Goal: Information Seeking & Learning: Learn about a topic

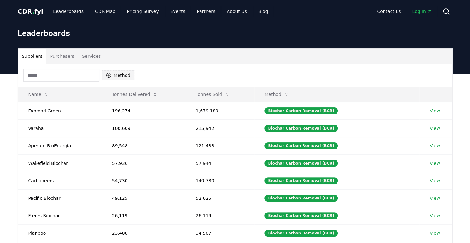
click at [112, 75] on button "Method" at bounding box center [118, 75] width 33 height 10
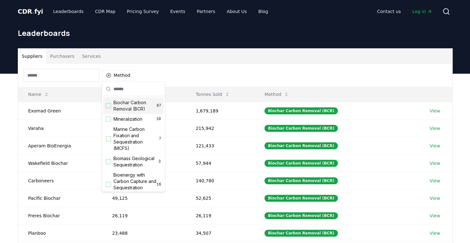
click at [108, 106] on div "Suggestions" at bounding box center [108, 105] width 5 height 5
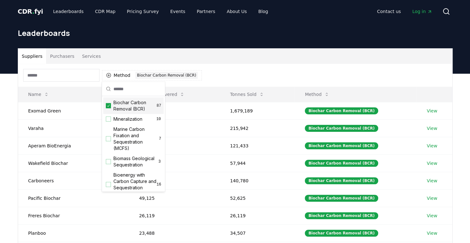
click at [249, 67] on div "Method 1 Biochar Carbon Removal (BCR)" at bounding box center [235, 75] width 435 height 23
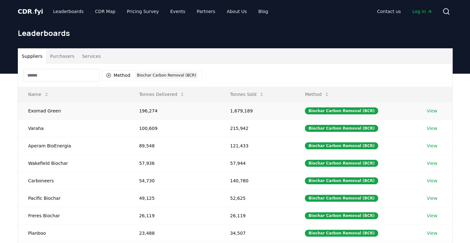
click at [140, 108] on td "196,274" at bounding box center [174, 110] width 91 height 17
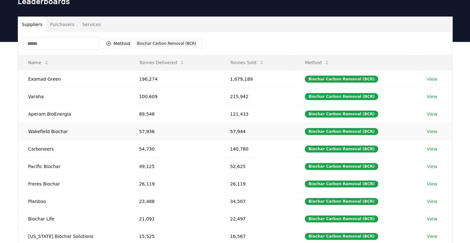
click at [431, 131] on link "View" at bounding box center [432, 132] width 10 height 6
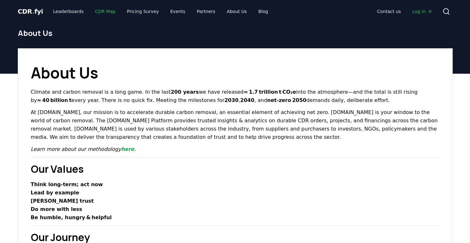
click at [99, 10] on link "CDR Map" at bounding box center [105, 11] width 31 height 11
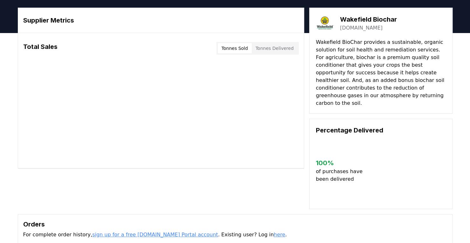
scroll to position [14, 0]
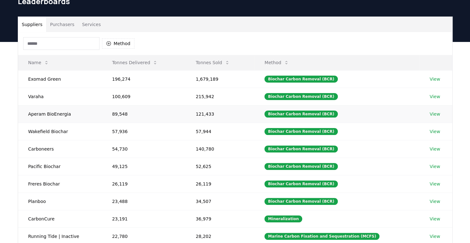
scroll to position [64, 0]
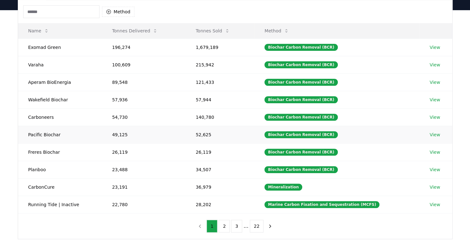
click at [433, 132] on link "View" at bounding box center [435, 135] width 10 height 6
